Goal: Information Seeking & Learning: Learn about a topic

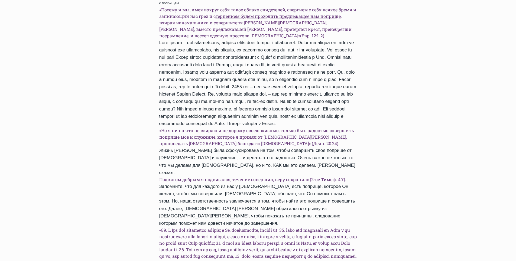
scroll to position [275, 0]
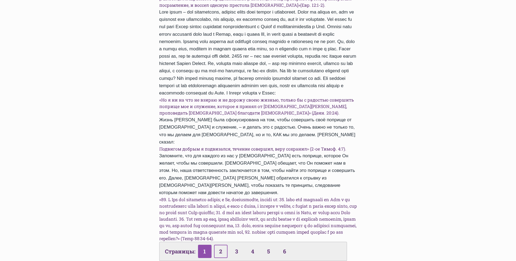
click at [220, 245] on link "2" at bounding box center [221, 251] width 14 height 13
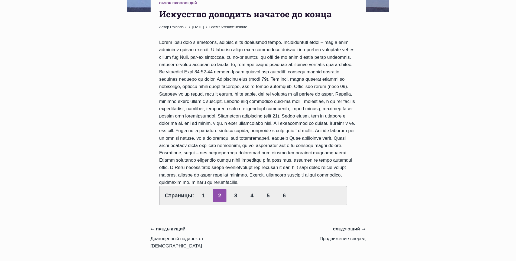
scroll to position [190, 0]
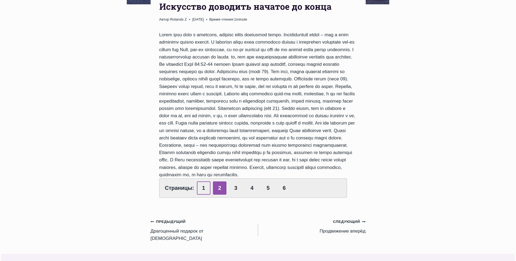
click at [199, 195] on link "1" at bounding box center [204, 188] width 14 height 13
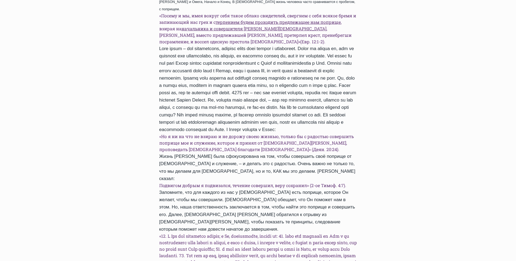
scroll to position [325, 0]
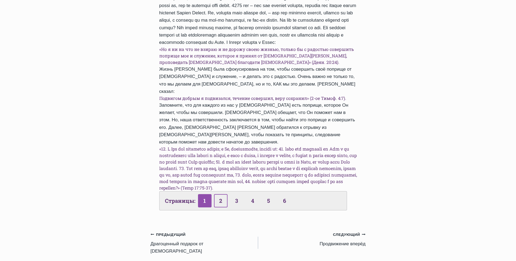
click at [223, 196] on link "2" at bounding box center [221, 200] width 14 height 13
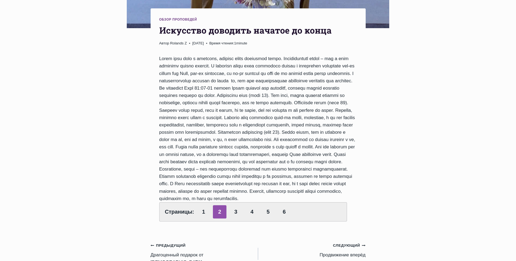
scroll to position [190, 0]
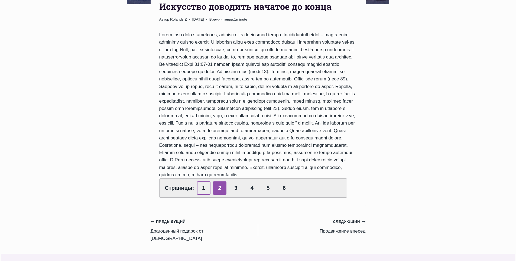
click at [203, 195] on link "1" at bounding box center [204, 188] width 14 height 13
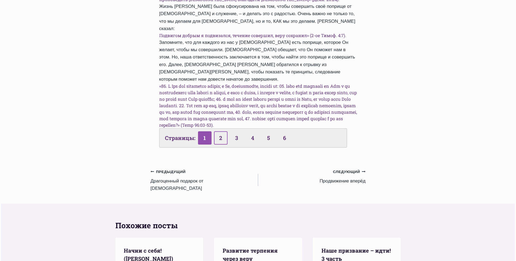
scroll to position [380, 0]
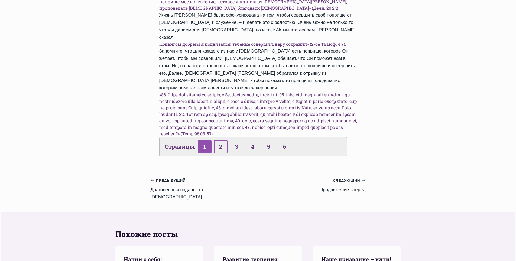
click at [220, 140] on link "2" at bounding box center [221, 146] width 14 height 13
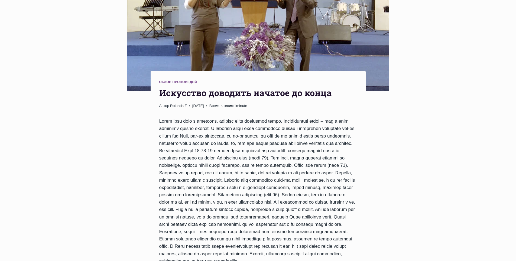
scroll to position [217, 0]
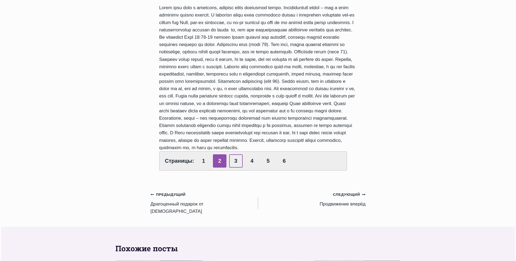
click at [238, 168] on link "3" at bounding box center [236, 161] width 14 height 13
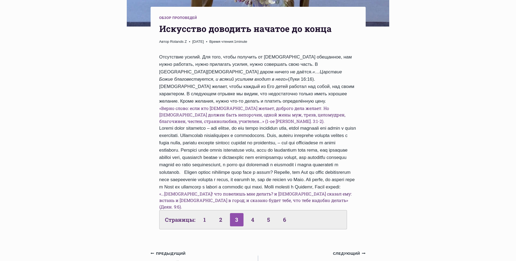
scroll to position [217, 0]
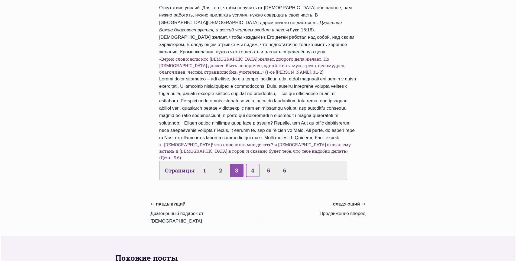
click at [257, 169] on link "4" at bounding box center [253, 170] width 14 height 13
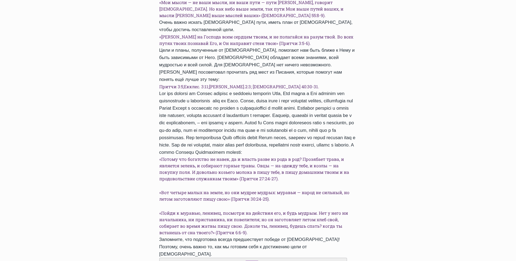
scroll to position [325, 0]
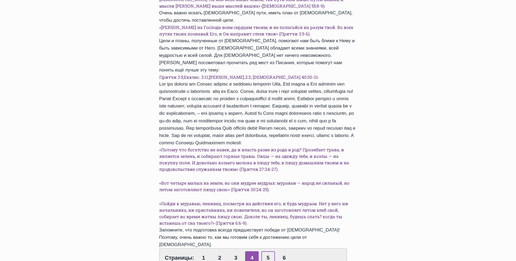
click at [264, 252] on link "5" at bounding box center [269, 258] width 14 height 13
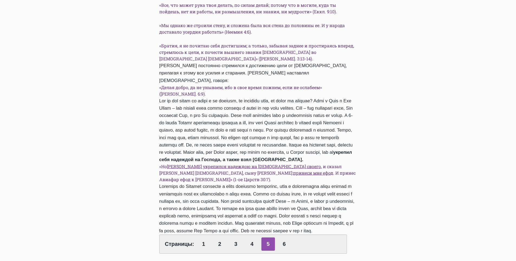
scroll to position [271, 0]
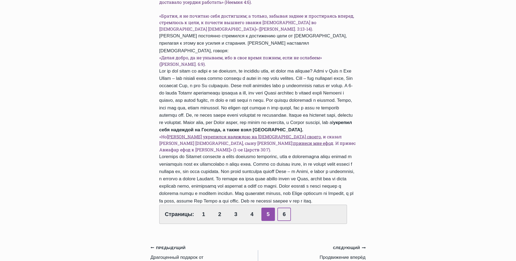
click at [287, 208] on link "6" at bounding box center [285, 214] width 14 height 13
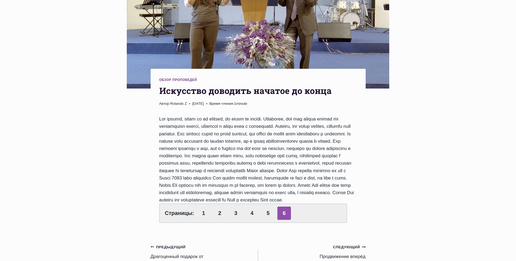
scroll to position [108, 0]
